Goal: Navigation & Orientation: Find specific page/section

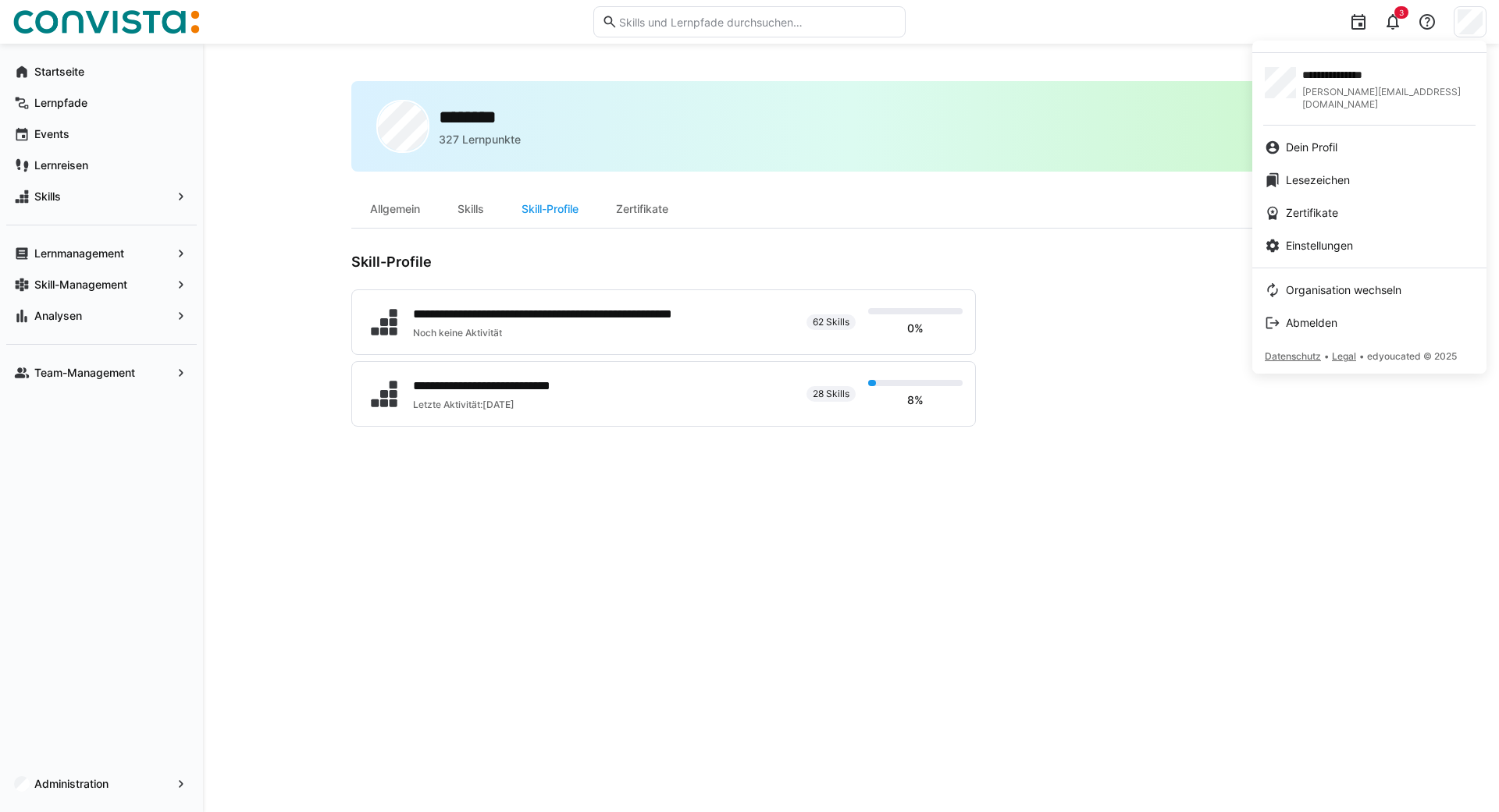
click at [392, 220] on div at bounding box center [749, 406] width 1499 height 812
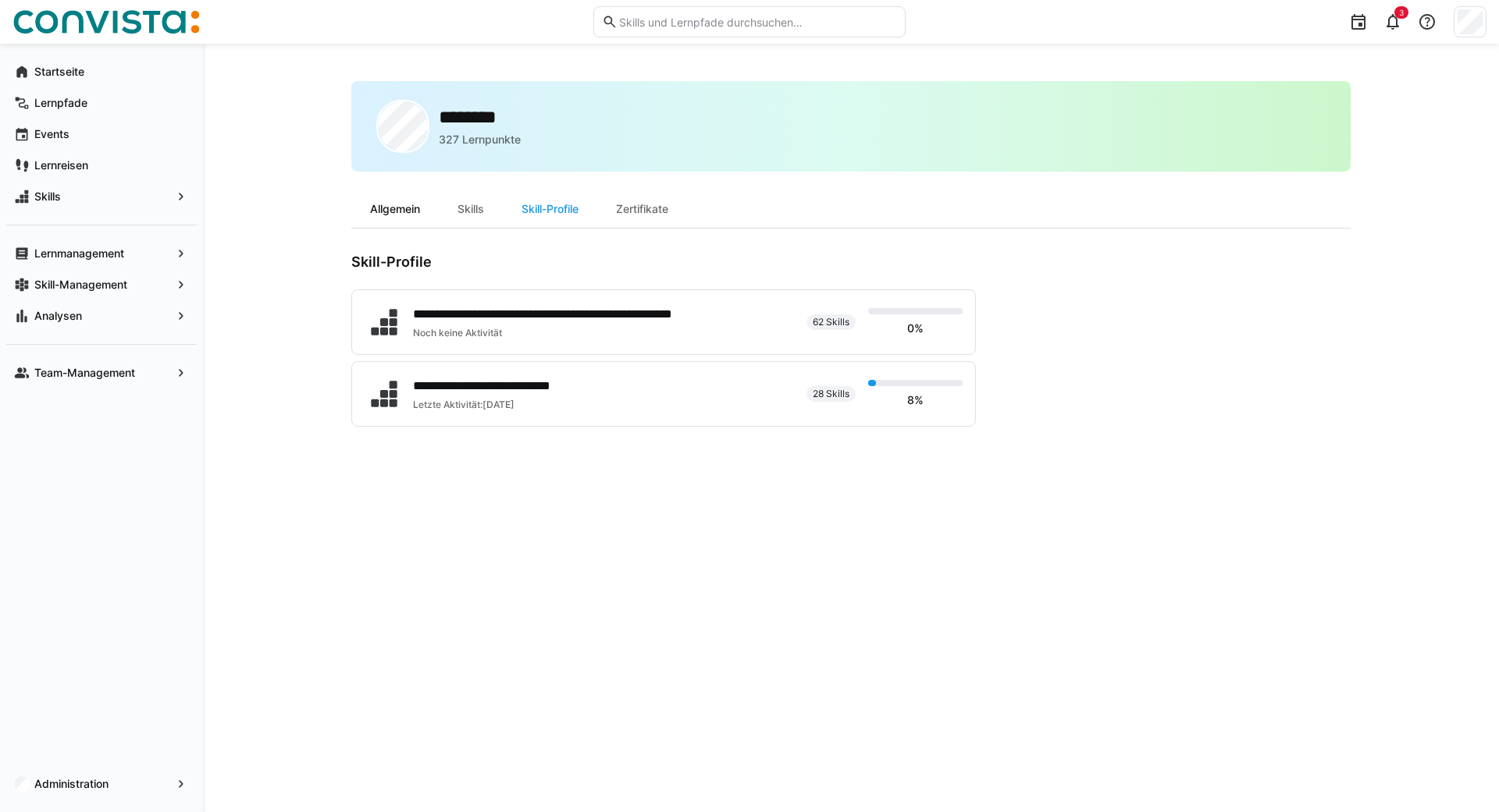
click at [385, 212] on div "Allgemein" at bounding box center [394, 209] width 87 height 38
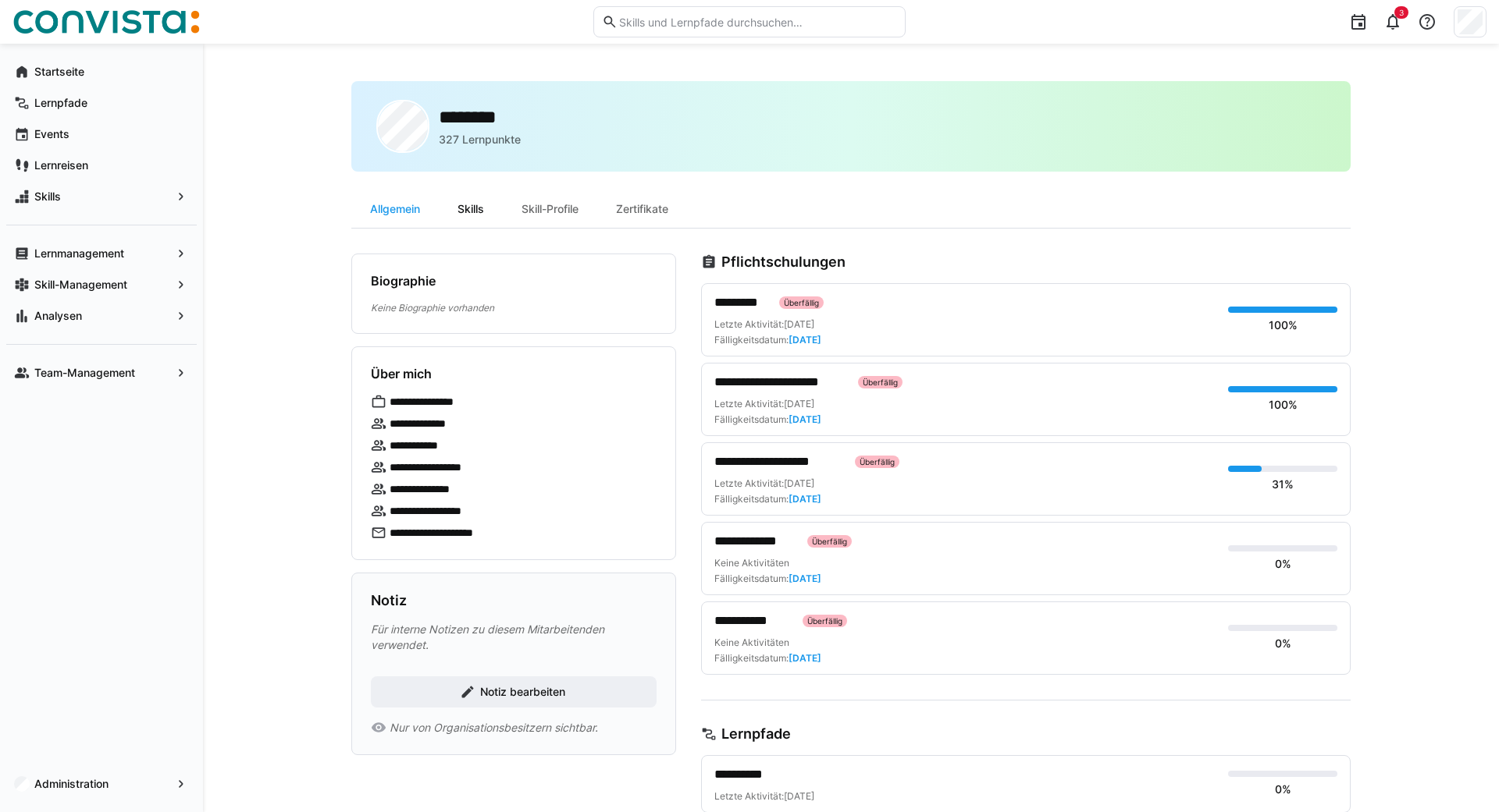
click at [475, 218] on div "Skills" at bounding box center [471, 209] width 64 height 38
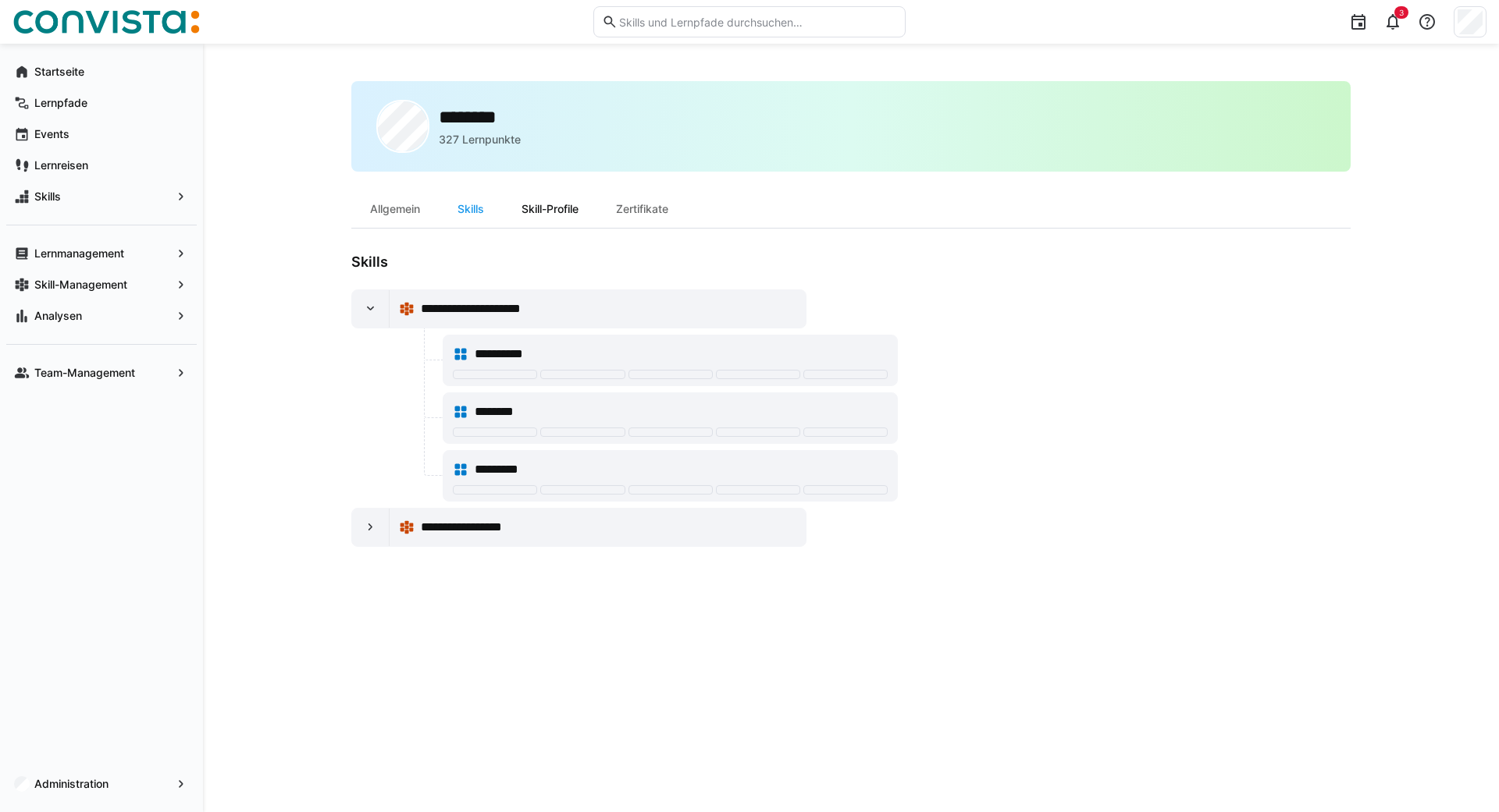
click at [551, 209] on div "Skill-Profile" at bounding box center [550, 209] width 95 height 38
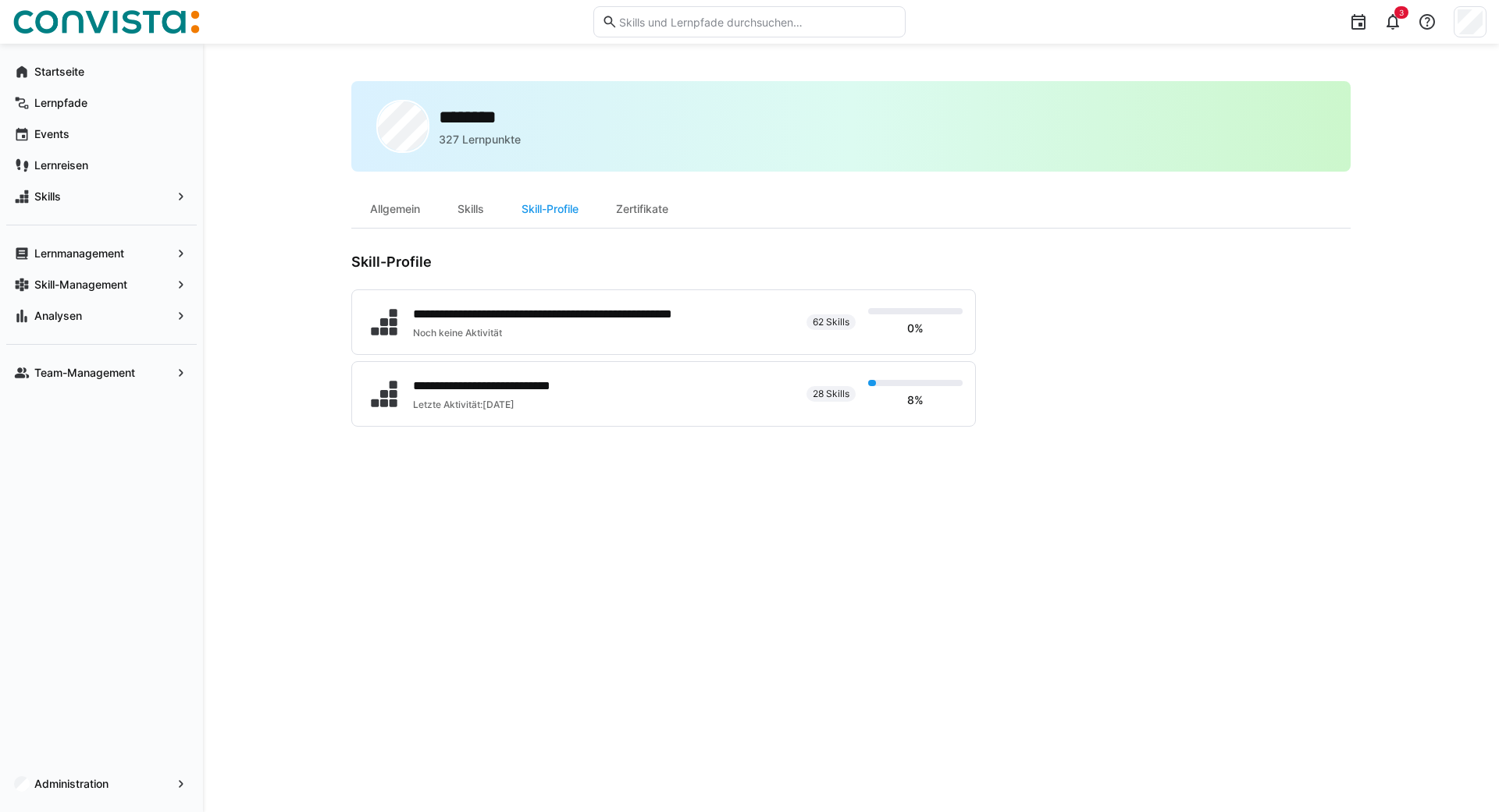
click at [651, 209] on div "Zertifikate" at bounding box center [642, 209] width 90 height 38
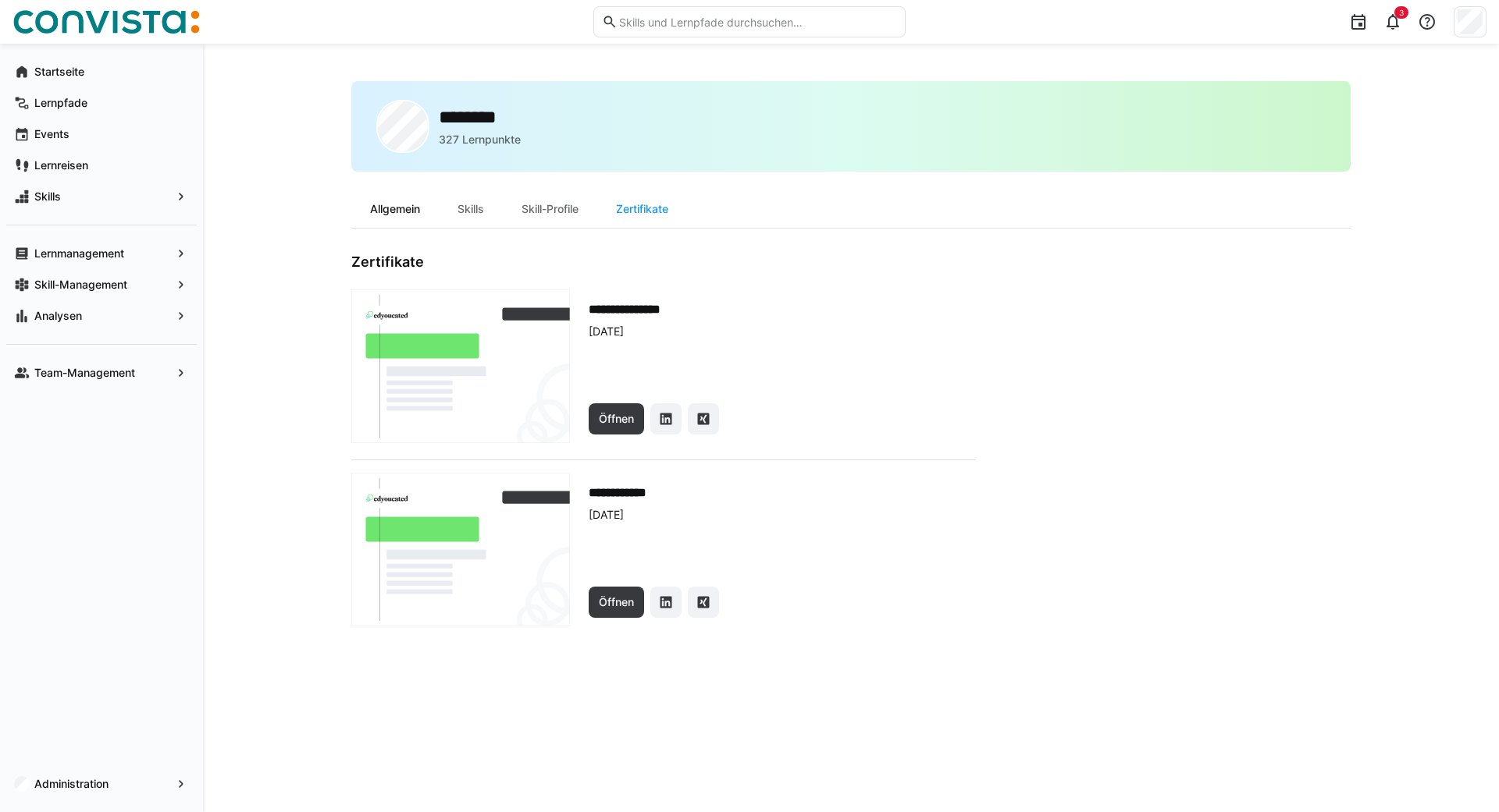
click at [406, 213] on div "Allgemein" at bounding box center [394, 209] width 87 height 38
